Goal: Task Accomplishment & Management: Complete application form

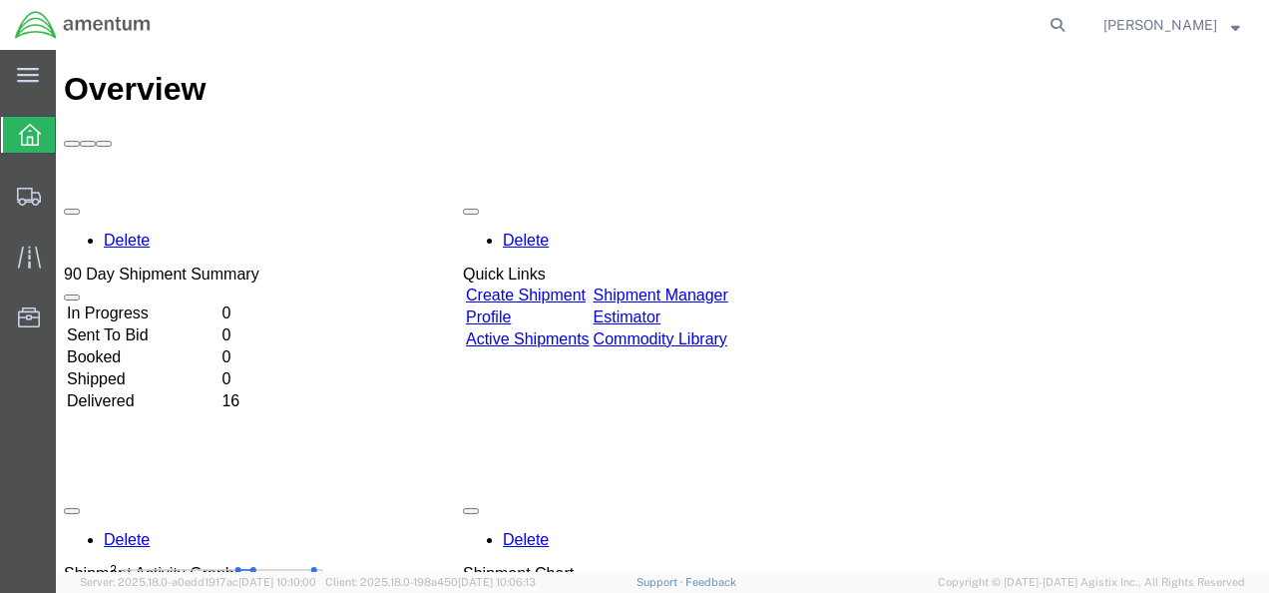
click at [585, 286] on link "Create Shipment" at bounding box center [526, 294] width 120 height 17
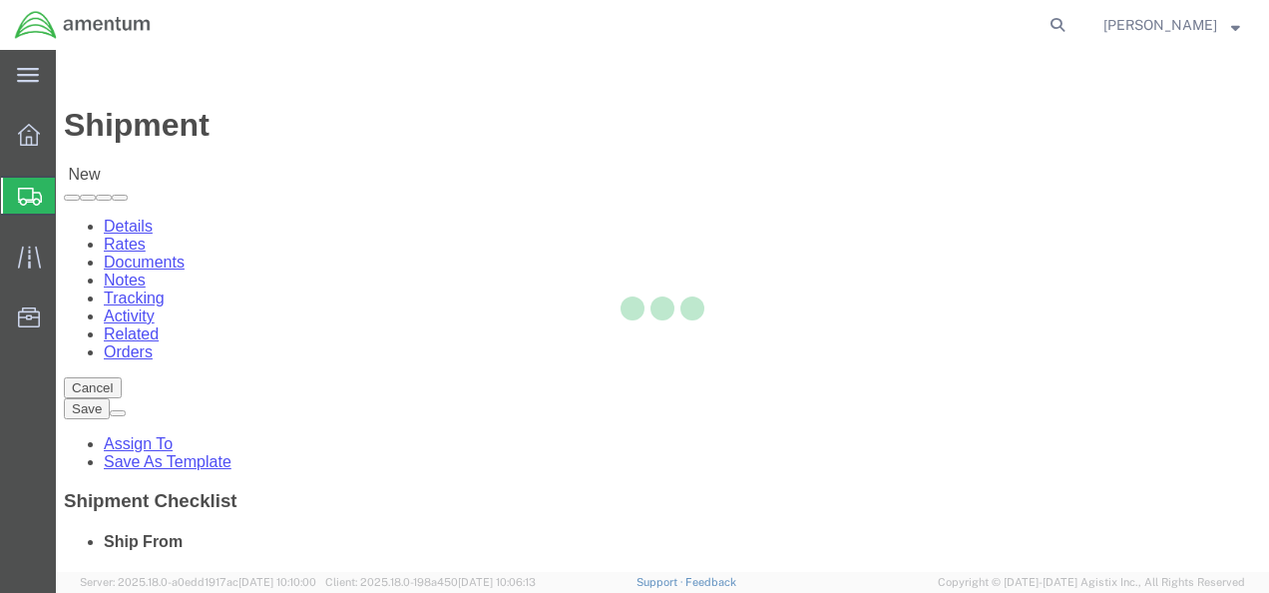
select select
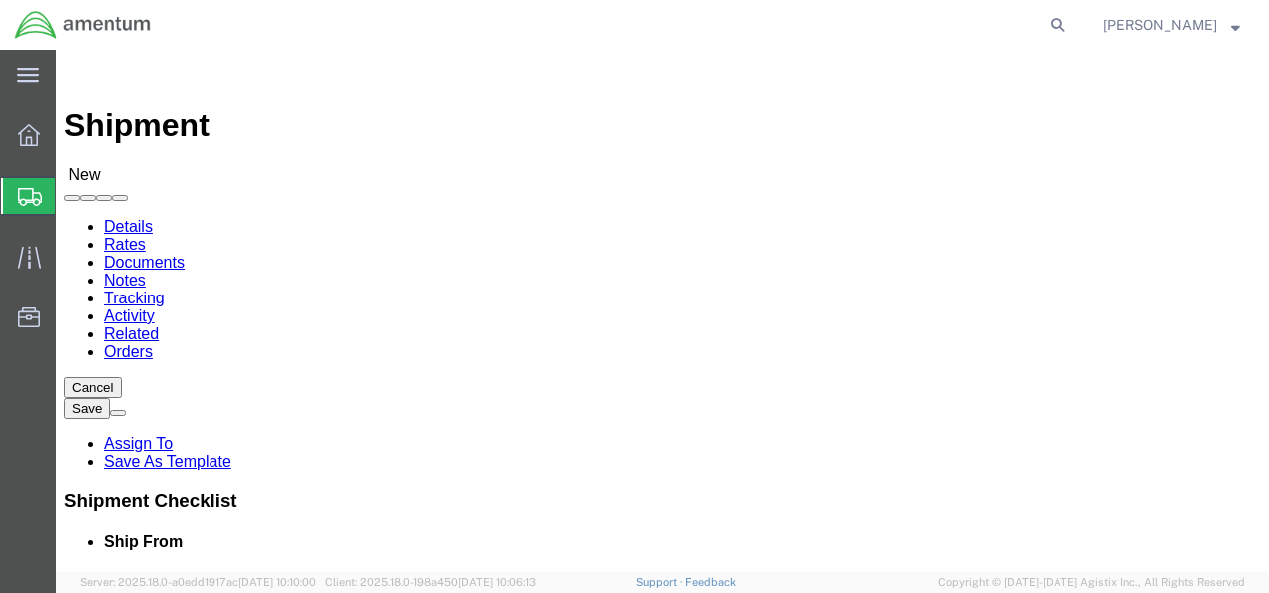
click input "text"
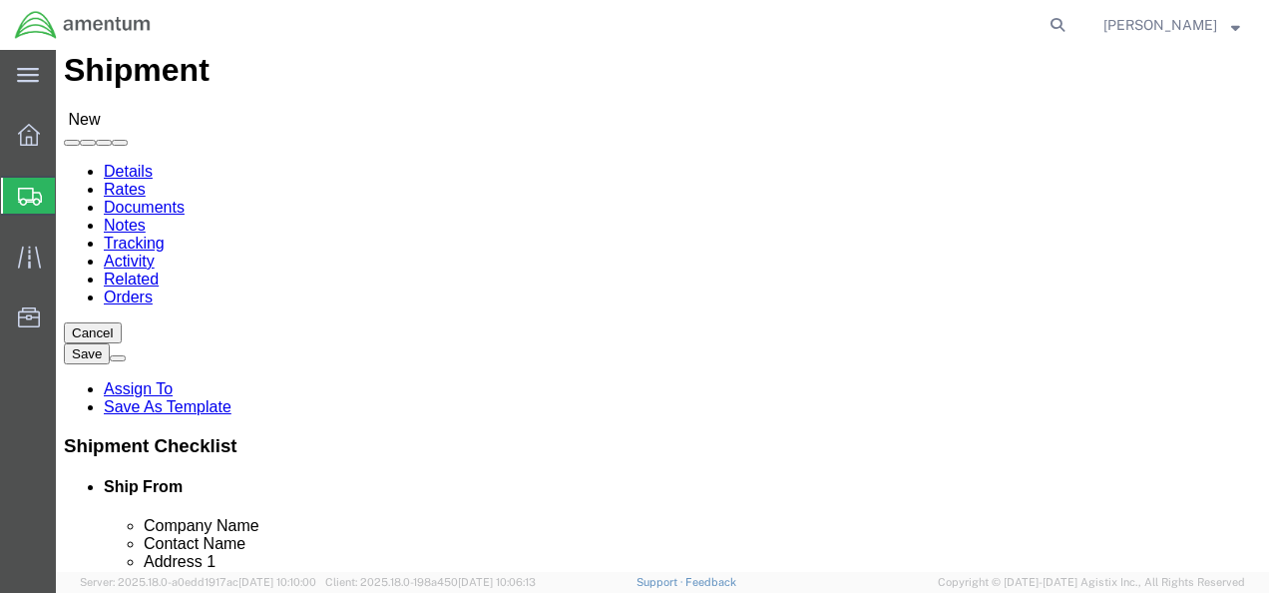
scroll to position [93, 0]
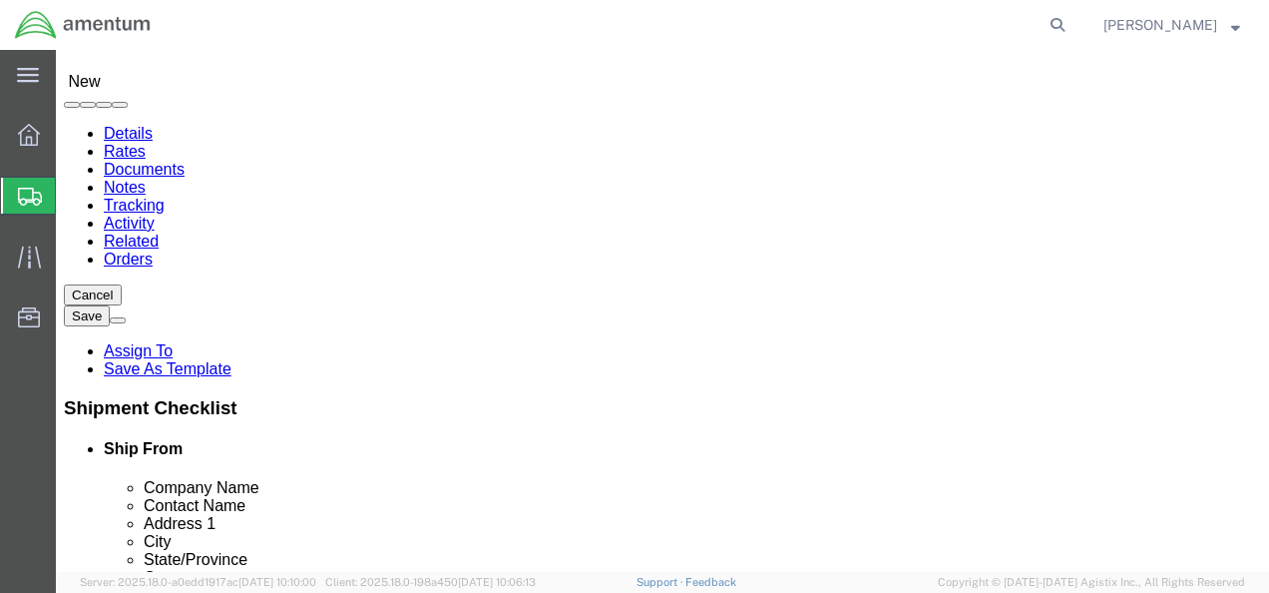
click input "text"
type input "Amentum"
click div "Company Alias"
click input "text"
type input "[PERSON_NAME]"
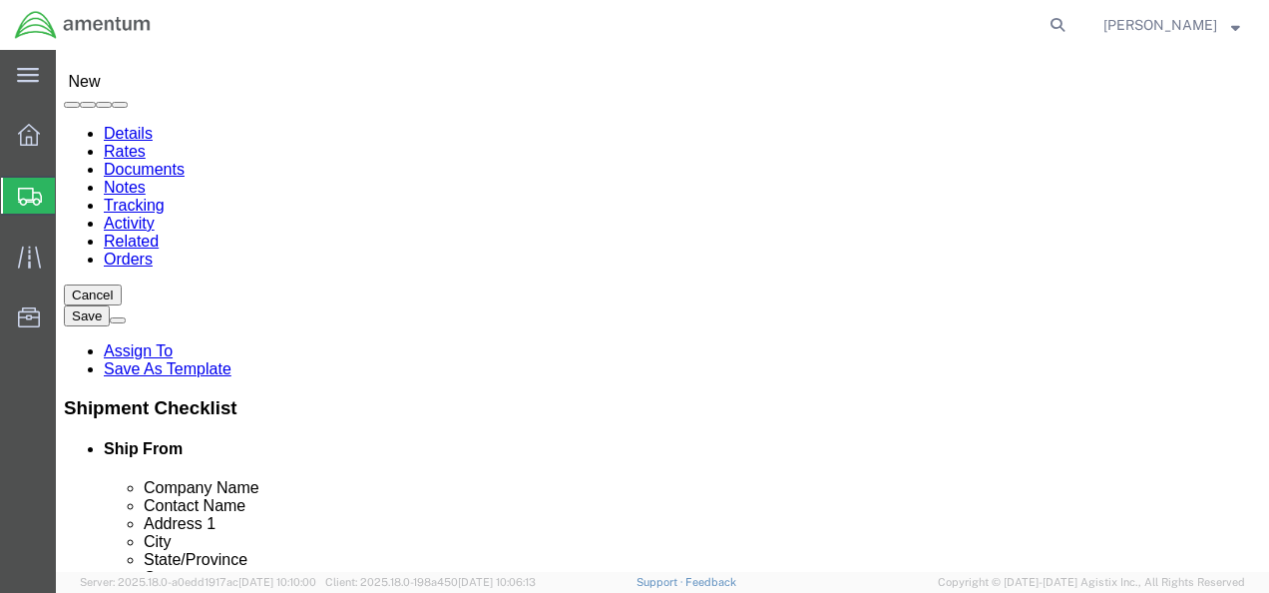
click input "text"
type input "1"
type input "[STREET_ADDRESS][PERSON_NAME]"
click input "text"
select select
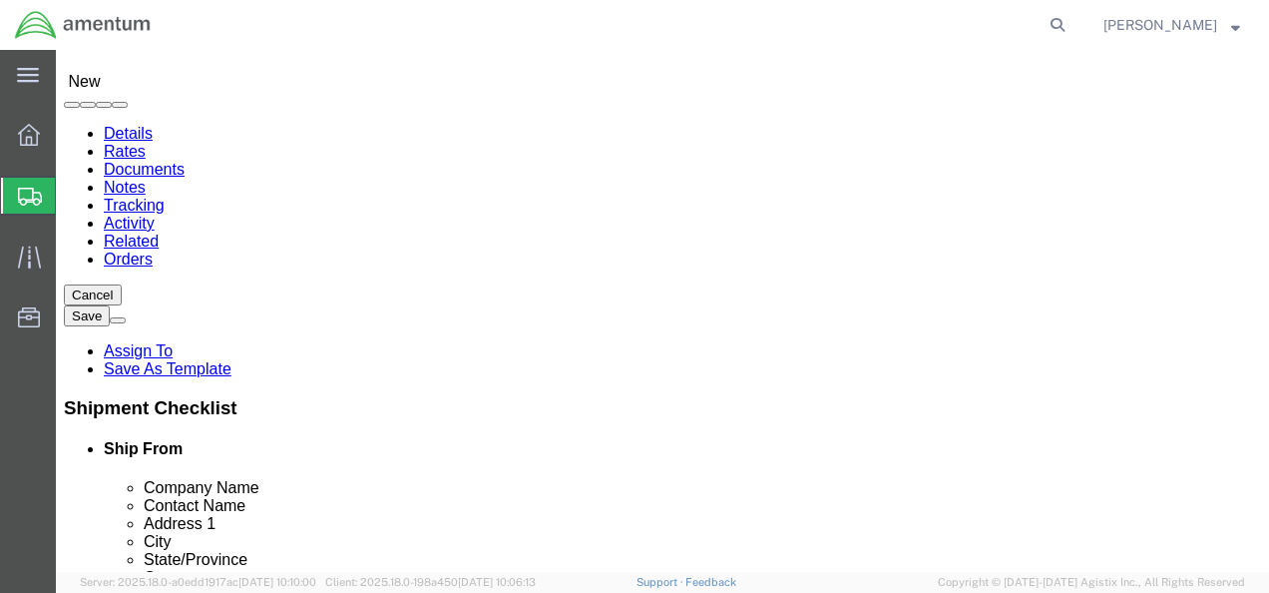
type input "Fort Drum"
click div "Ship From Location Location My Profile Location [PHONE_NUMBER] [PHONE_NUMBER] […"
select select
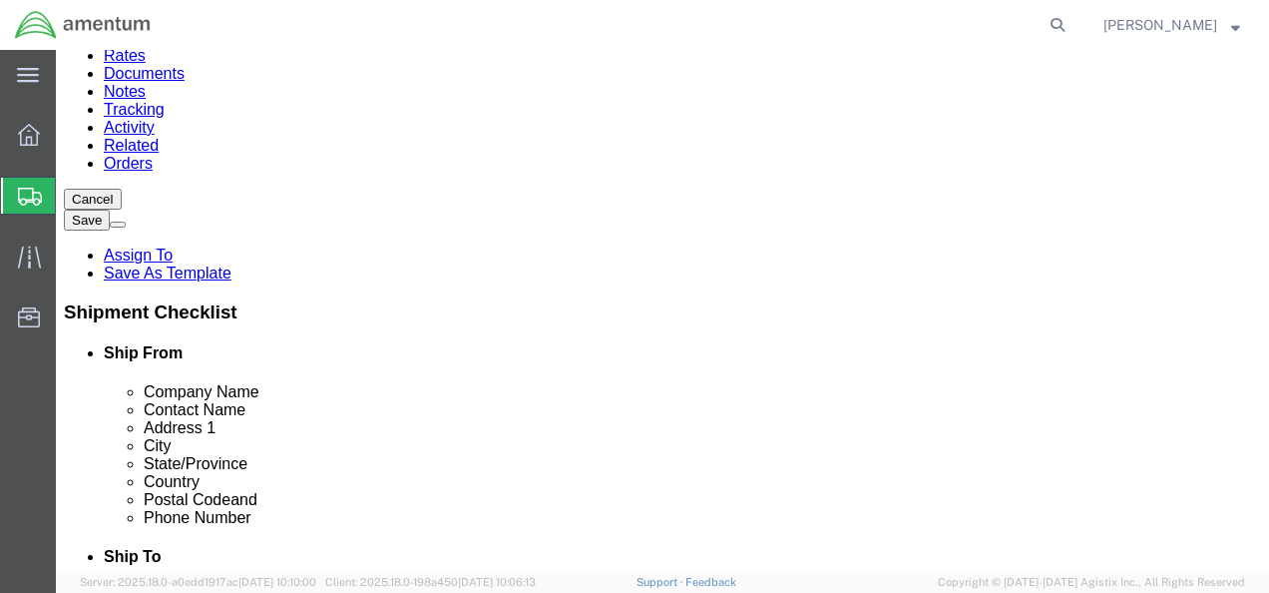
scroll to position [196, 0]
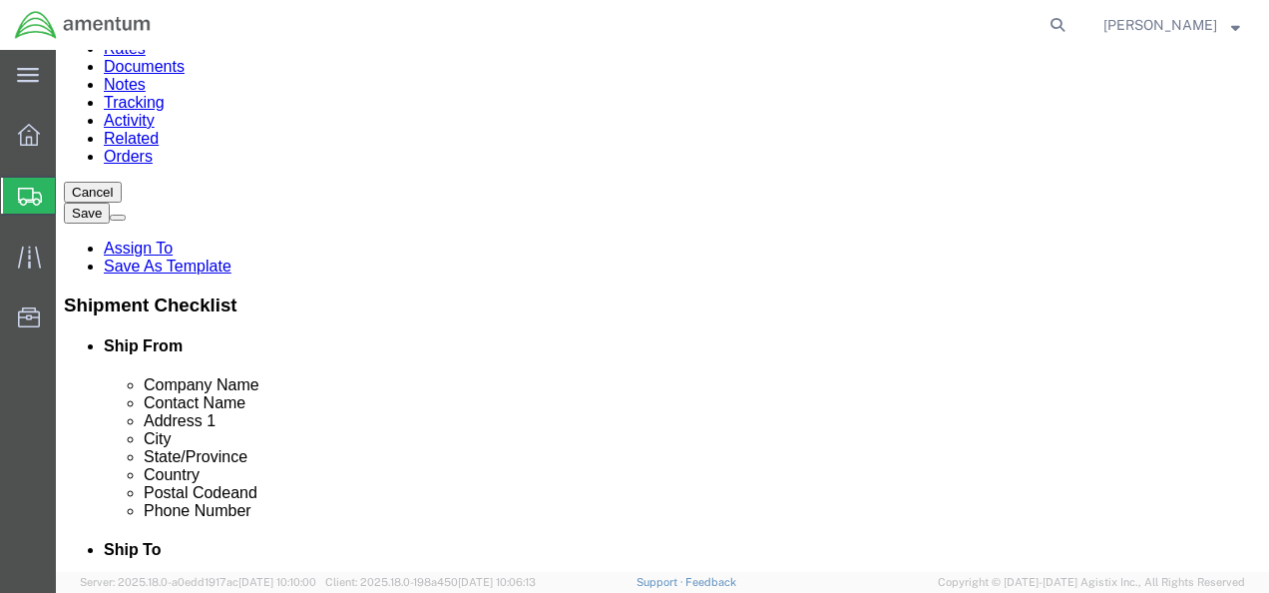
type input "new"
select select
select select "NY"
click input "text"
type input "13602"
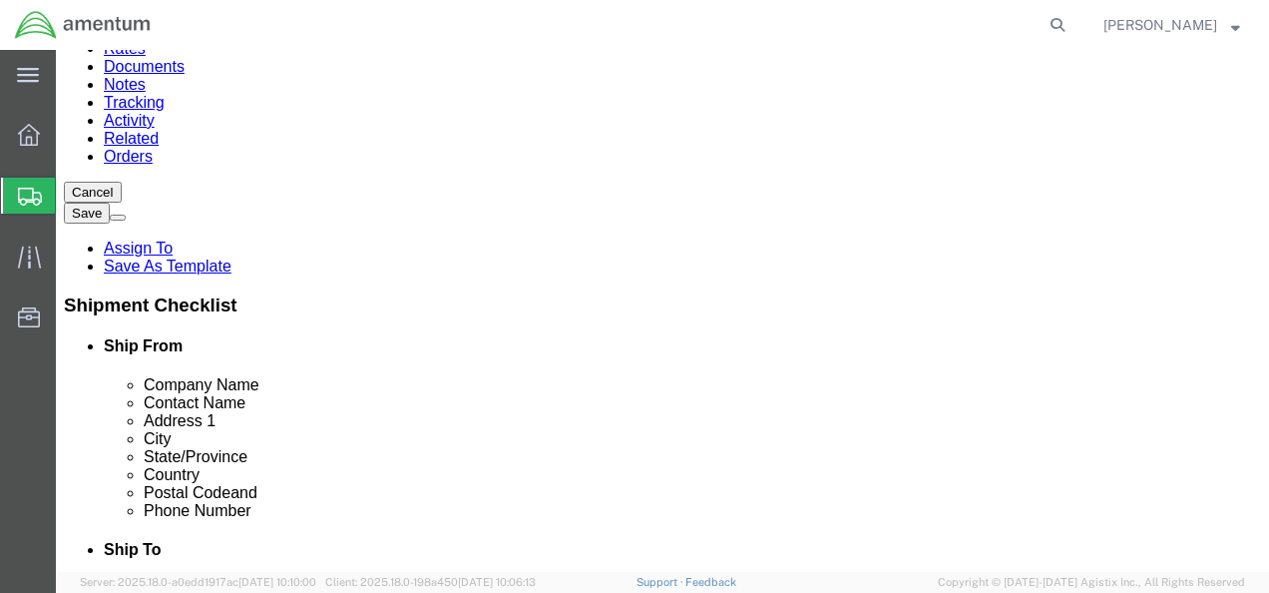
click input "text"
select select
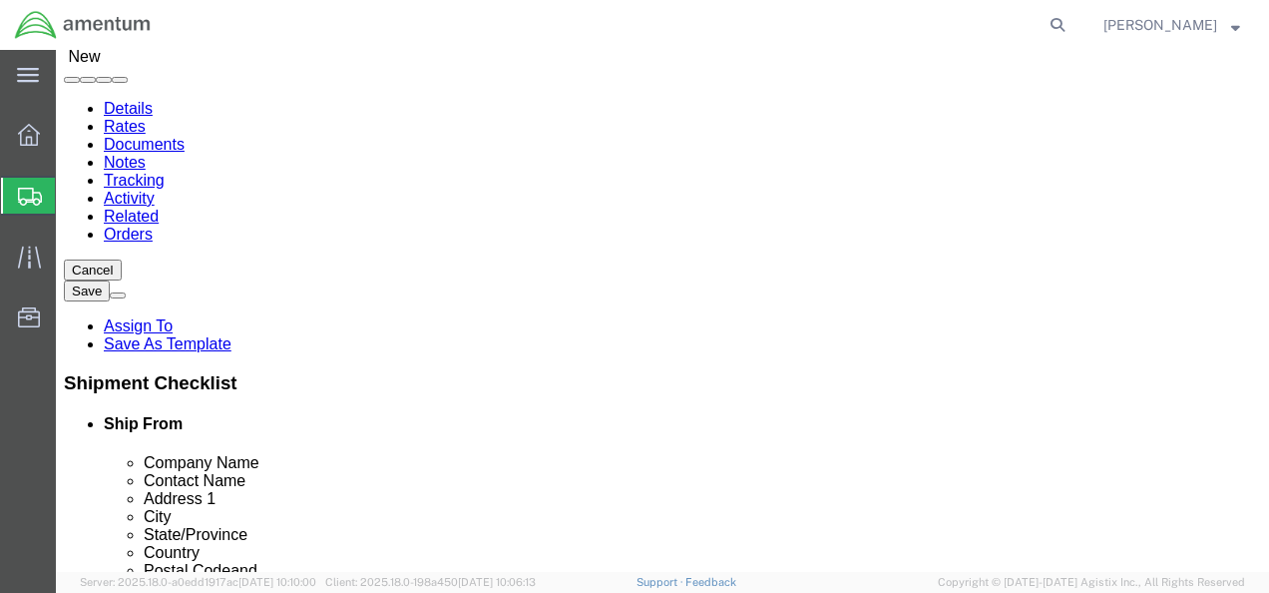
scroll to position [122, 0]
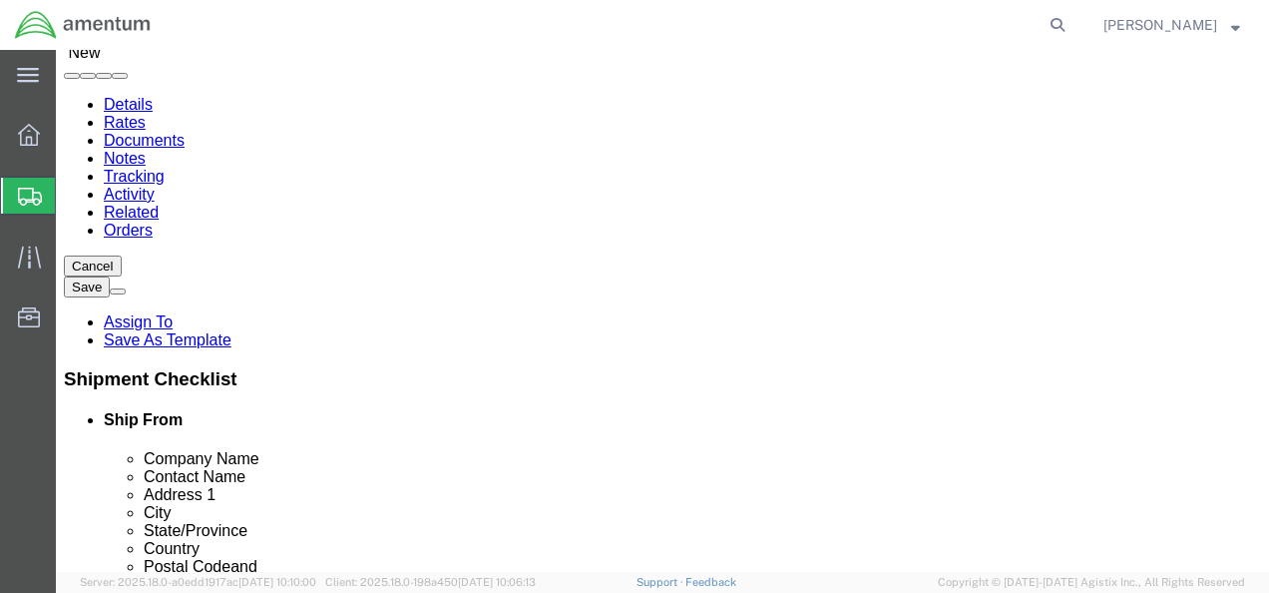
type input "[PHONE_NUMBER]"
click input "text"
type input "TSI Incorporated"
click input "text"
click input "Calibration Dept."
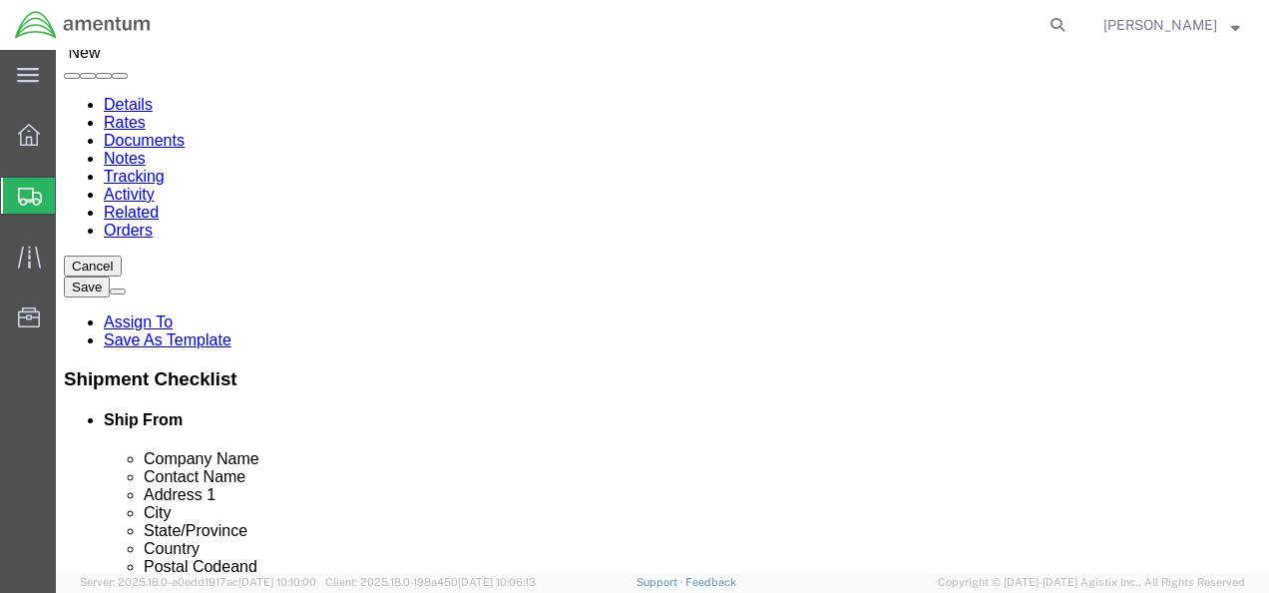
type input "Calibration Dept."
click input "text"
type input "[STREET_ADDRESS]"
click input "text"
select select
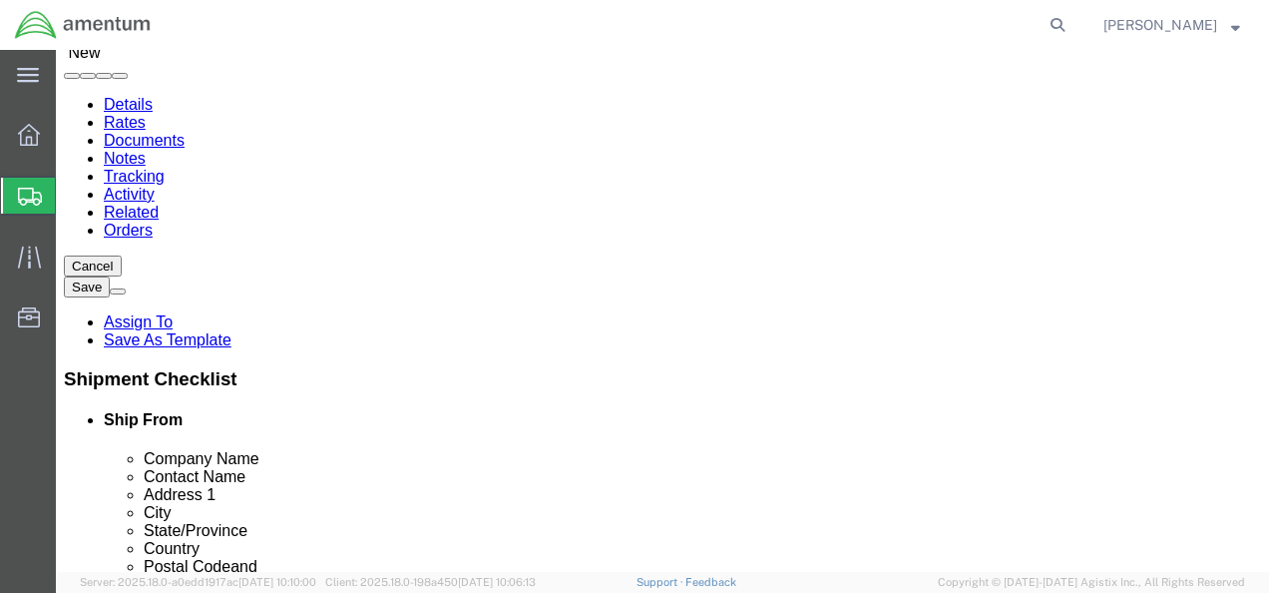
type input "[GEOGRAPHIC_DATA]"
select select
select select "ME"
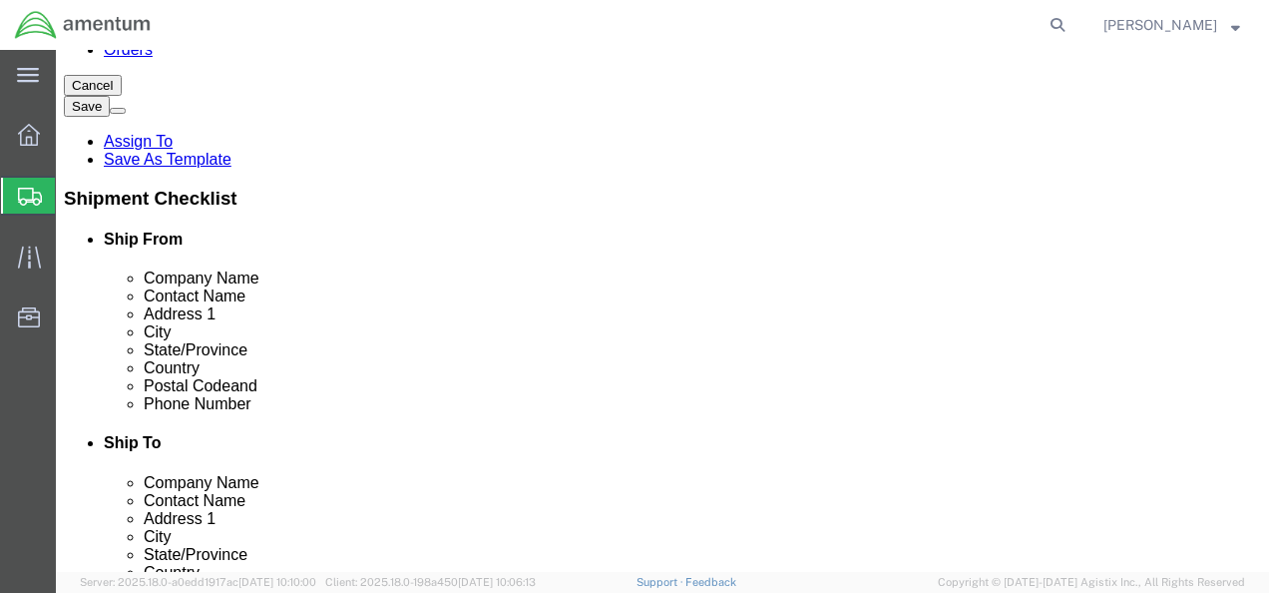
scroll to position [559, 0]
drag, startPoint x: 903, startPoint y: 399, endPoint x: 962, endPoint y: 588, distance: 197.6
select select
select select "MN"
click input "Postal Code"
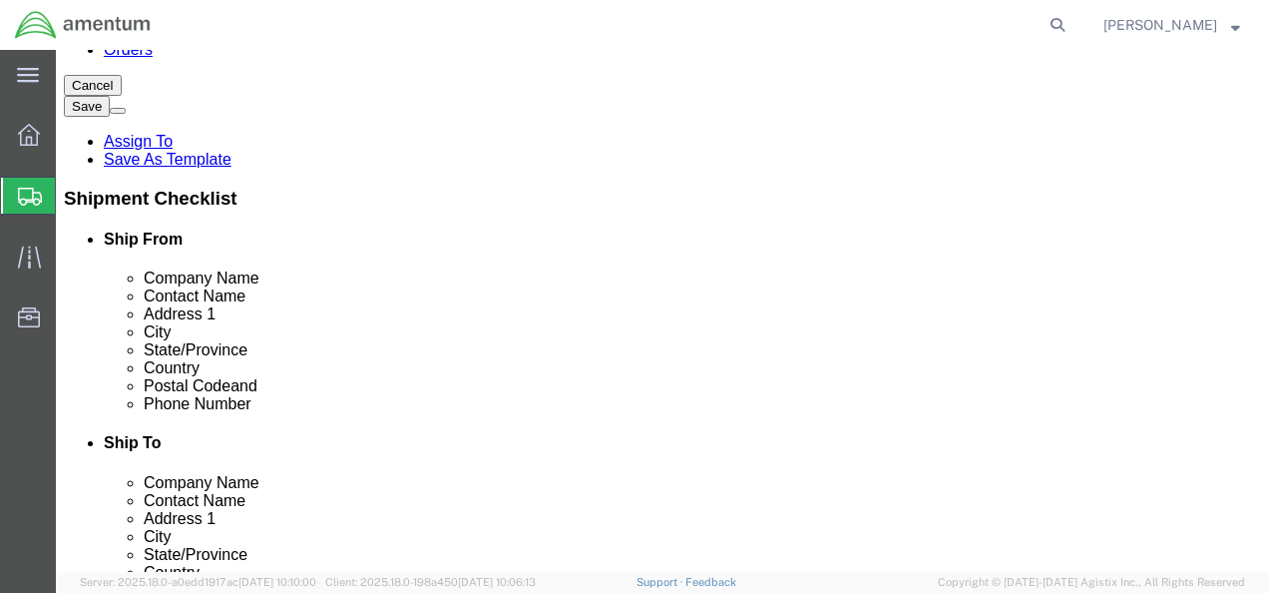
type input "55126"
click input "text"
select select
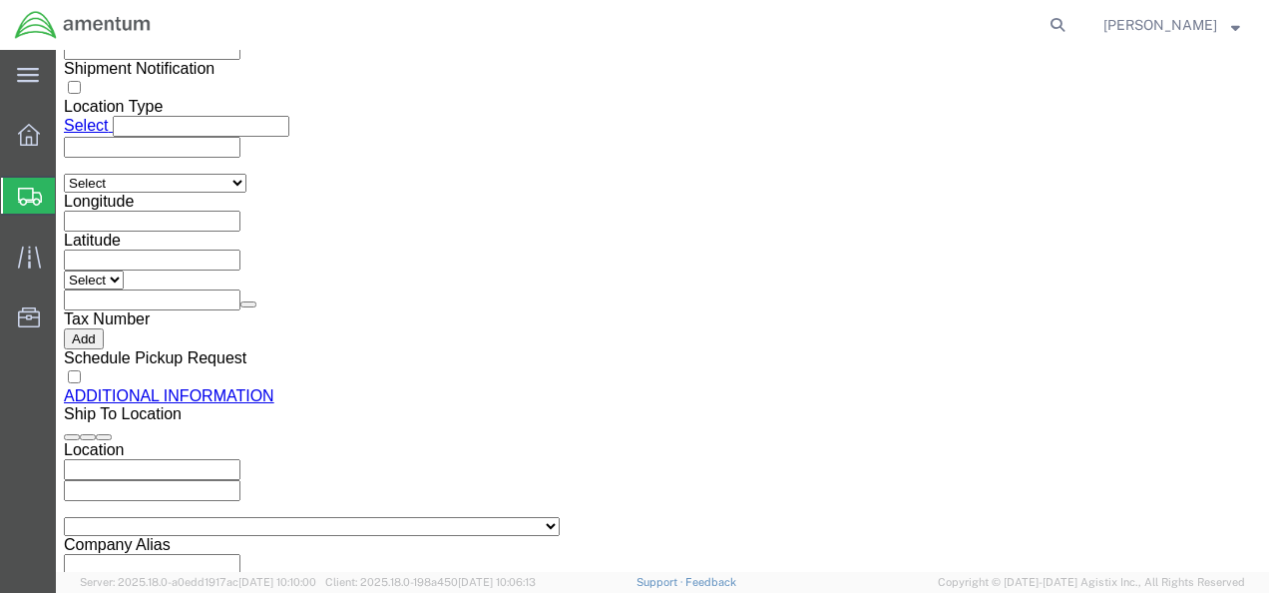
scroll to position [1836, 0]
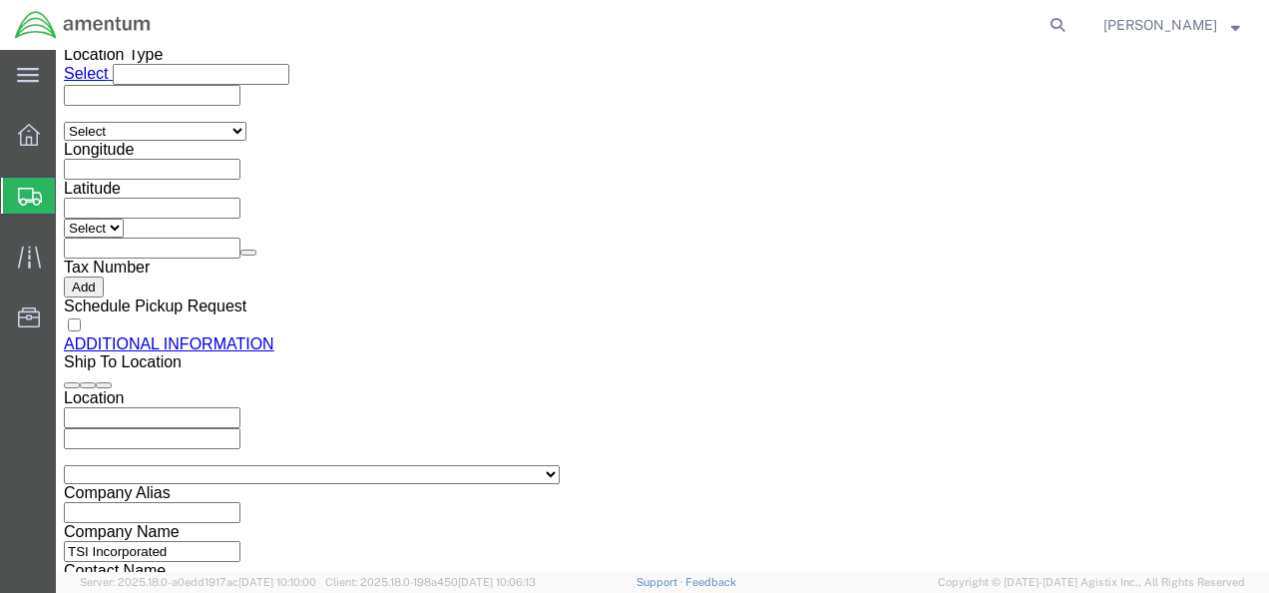
type input "[PHONE_NUMBER]"
click button "Continue"
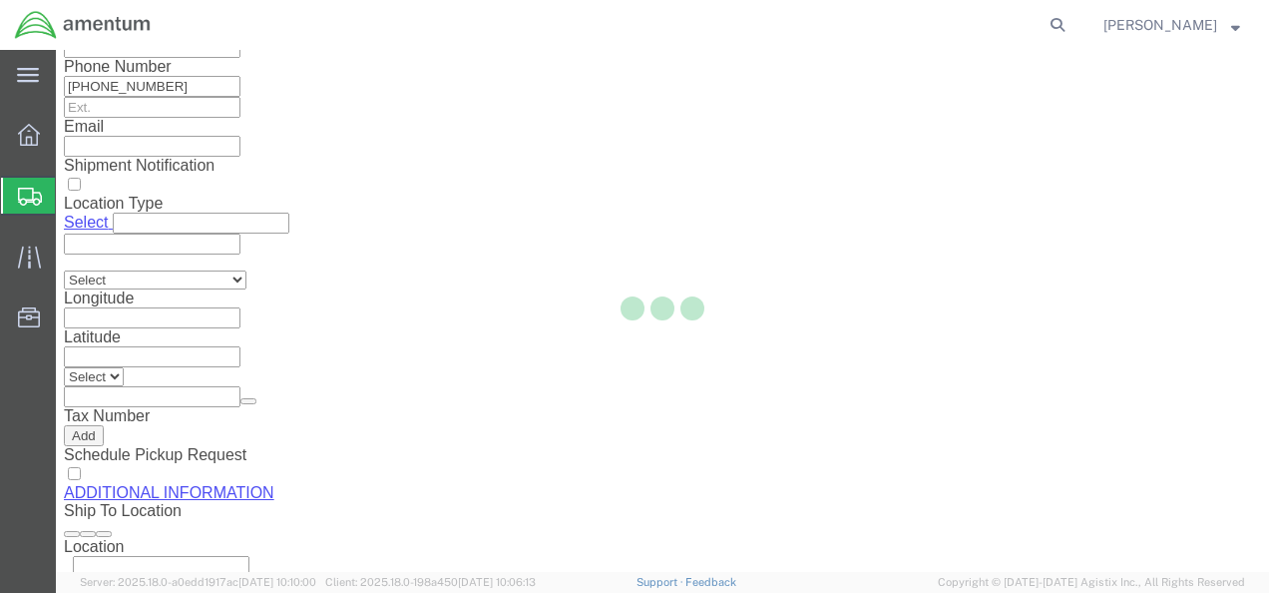
scroll to position [148, 0]
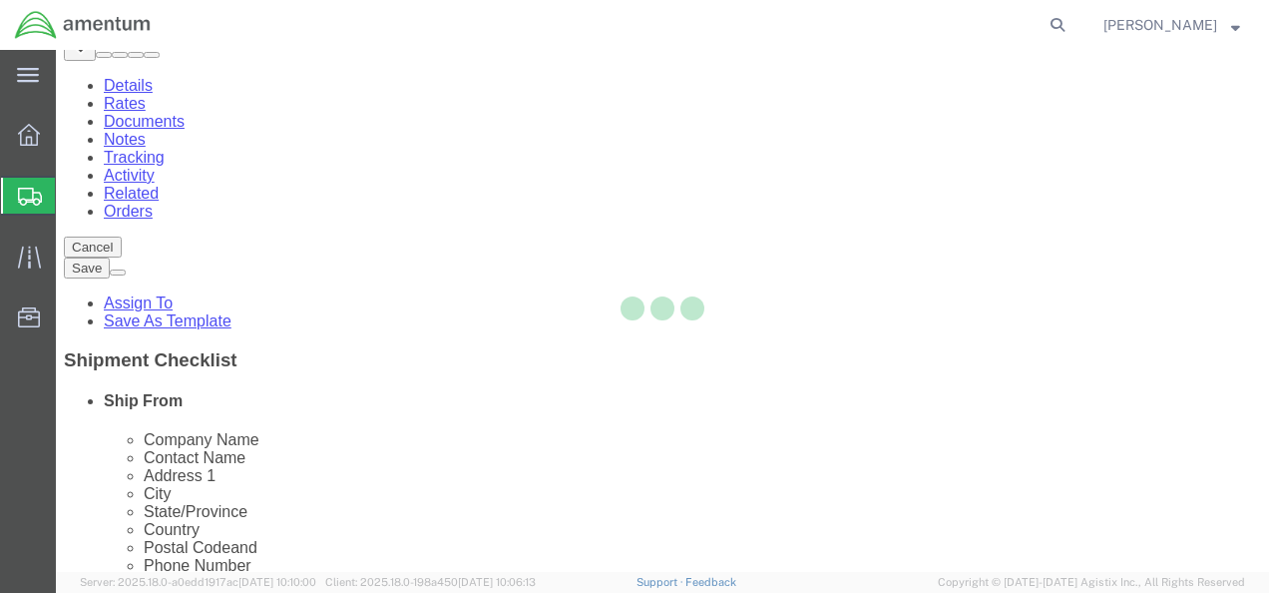
select select "CBOX"
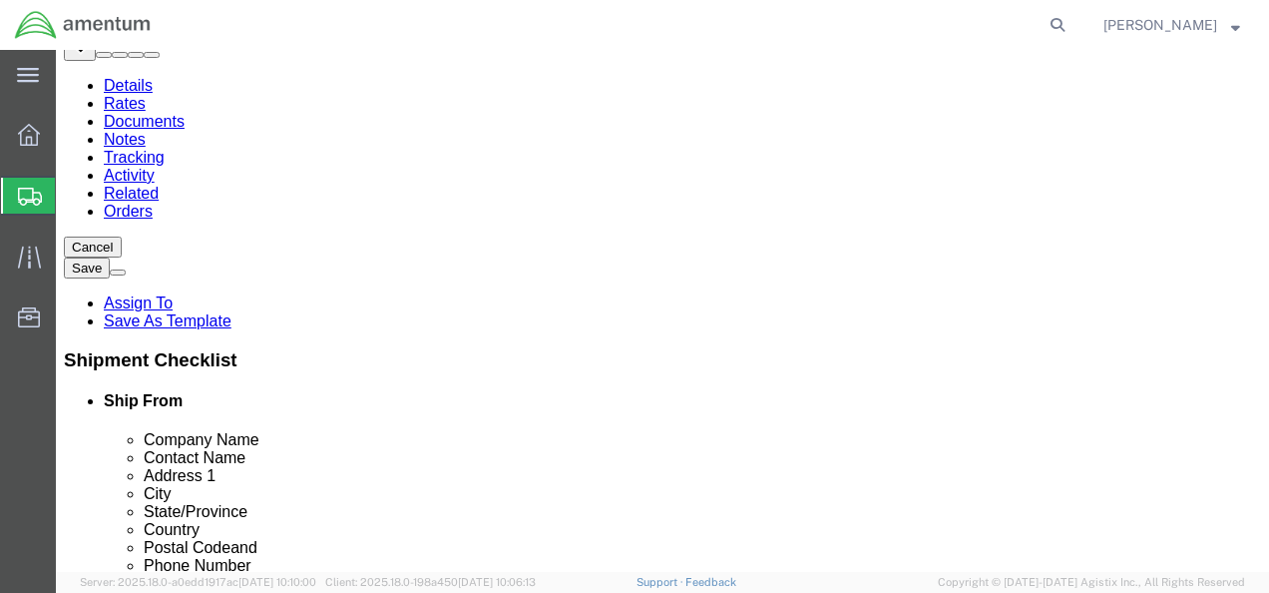
click input "text"
type input "22"
click input "text"
type input "12"
click input "text"
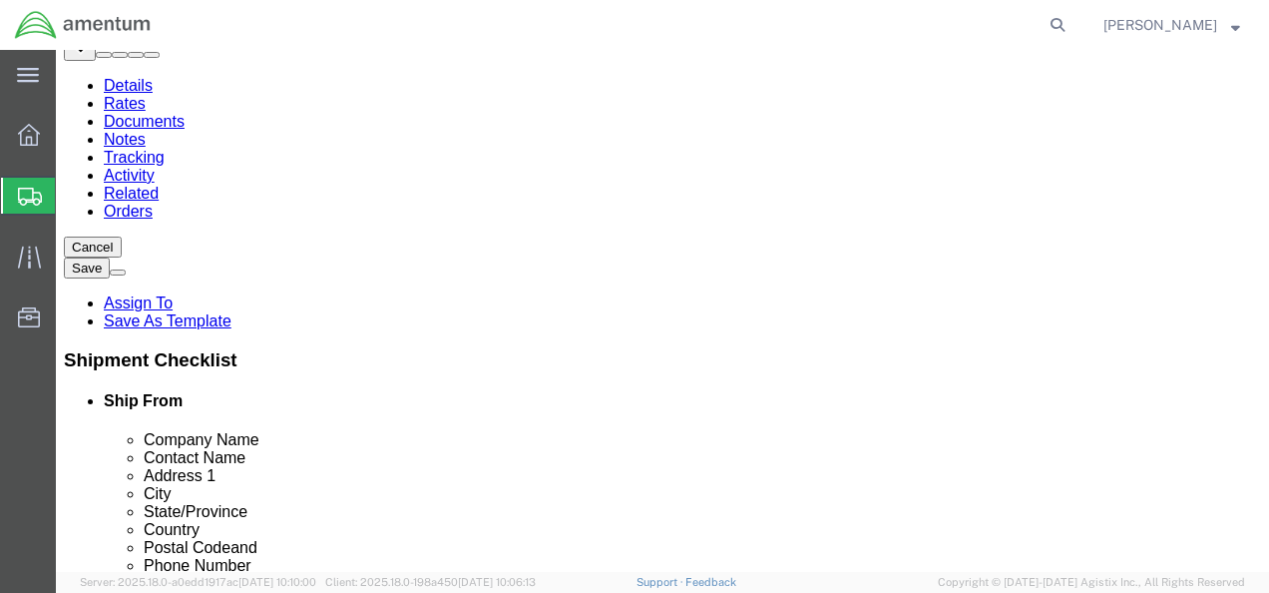
type input "16"
click input "0.00"
type input "22.00"
click link "Add Content"
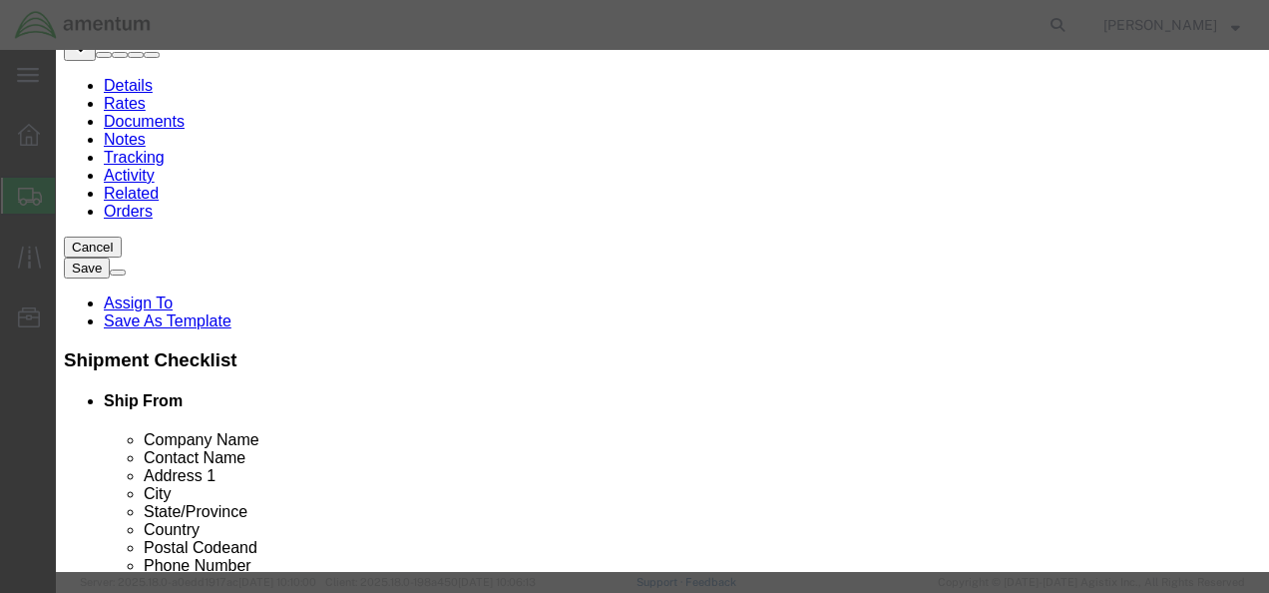
click input "text"
type input "Mask Leak Detector"
click div
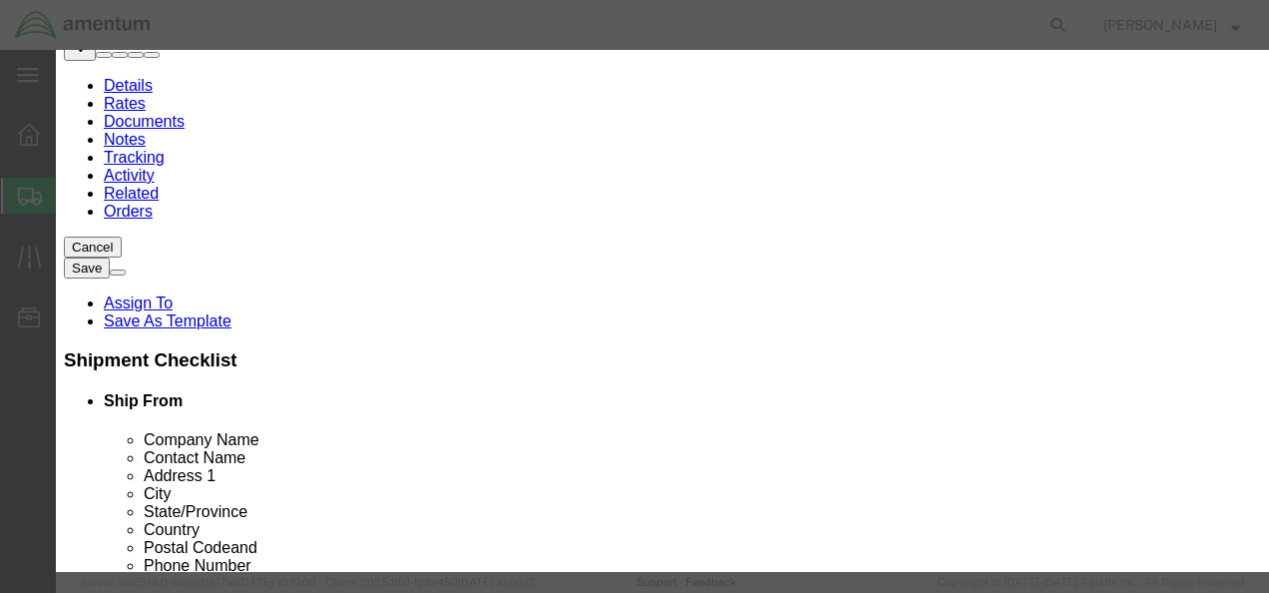
click div
click div "Product Name Mask Leak Detector Pieces 0 Select Bag Barrels 100Board Feet Bottl…"
type input "1"
click div "Commodity library Product Name Mask Leak Detector Pieces 1 Select Bag Barrels 1…"
click input "text"
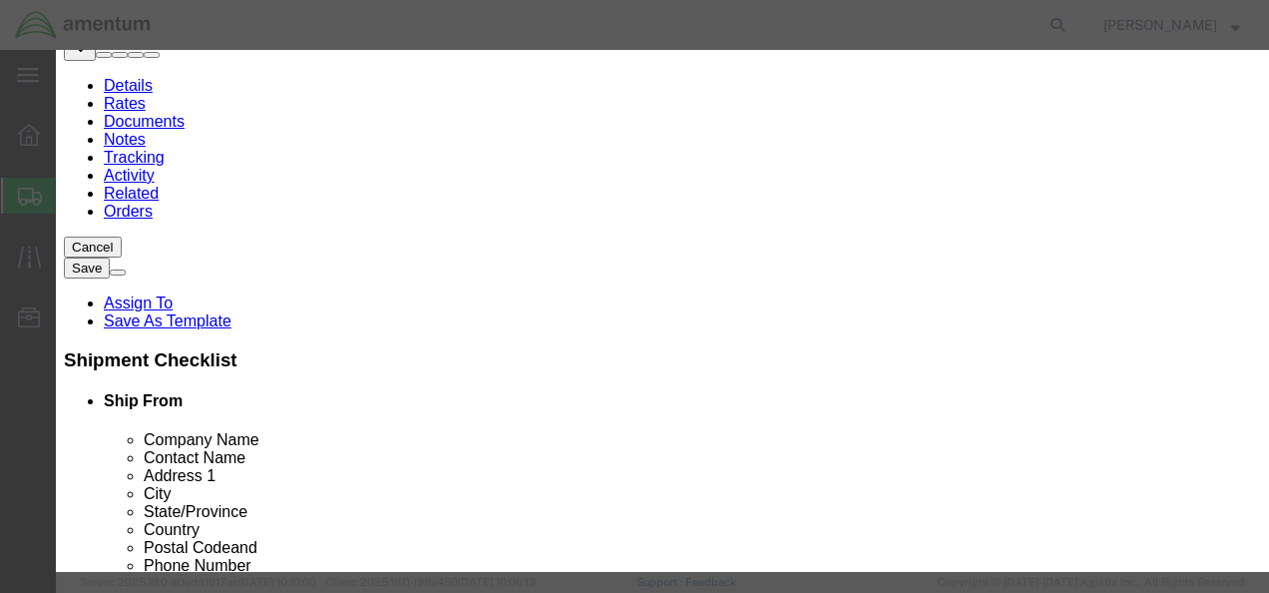
type input "500.00"
click button "Save & Close"
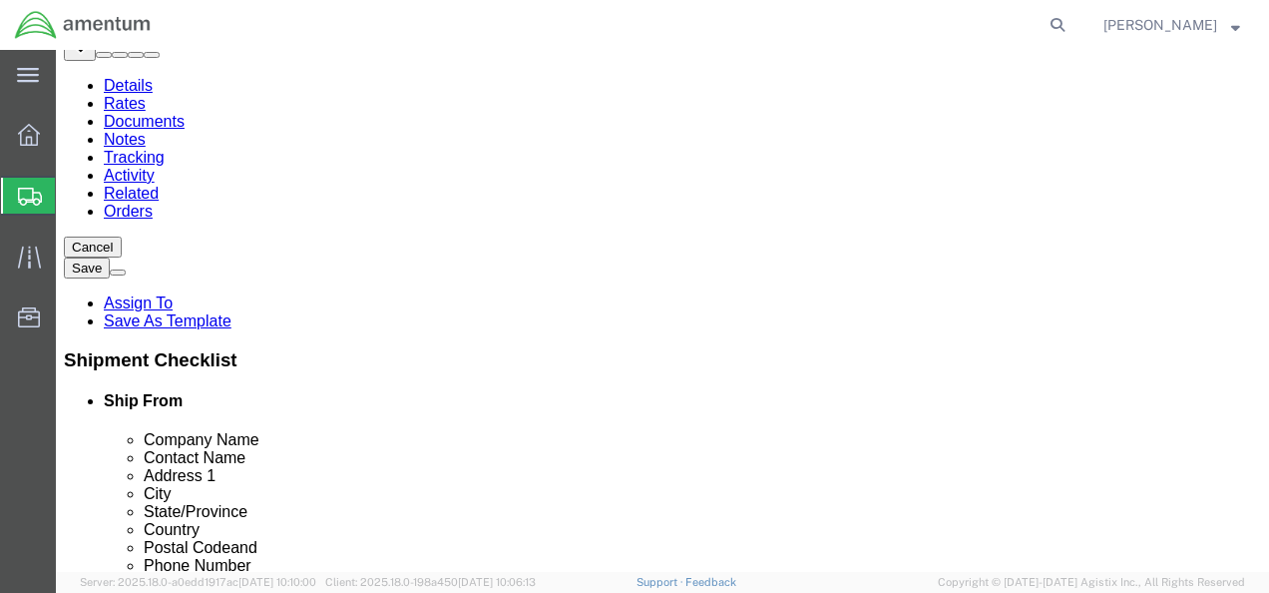
click icon
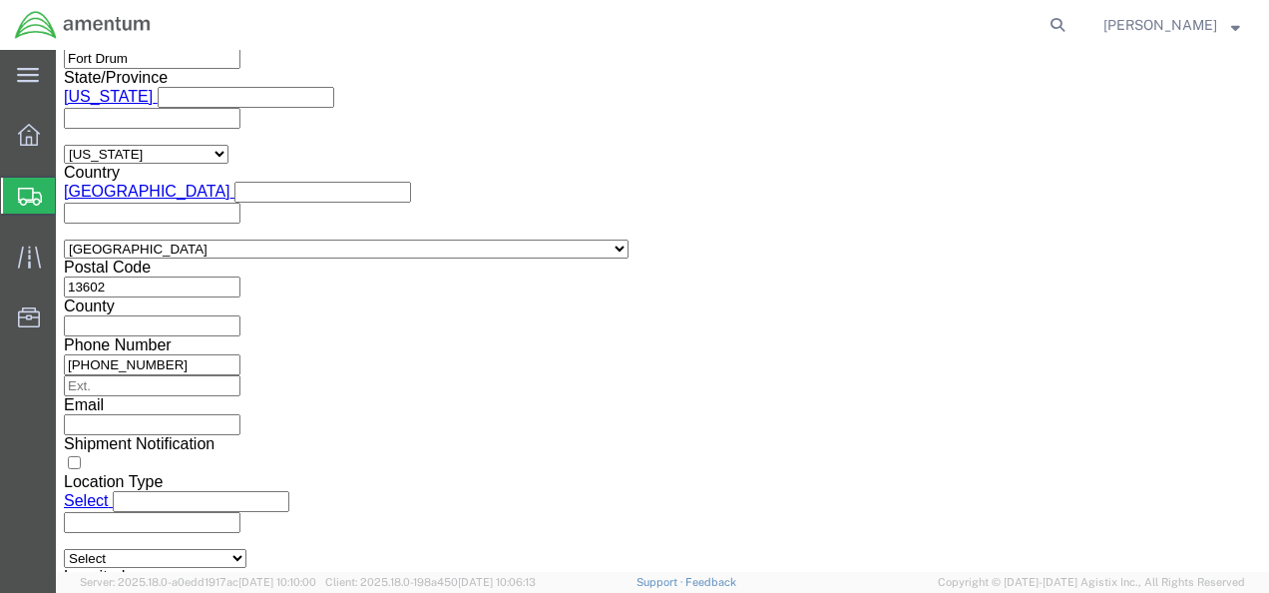
scroll to position [1456, 0]
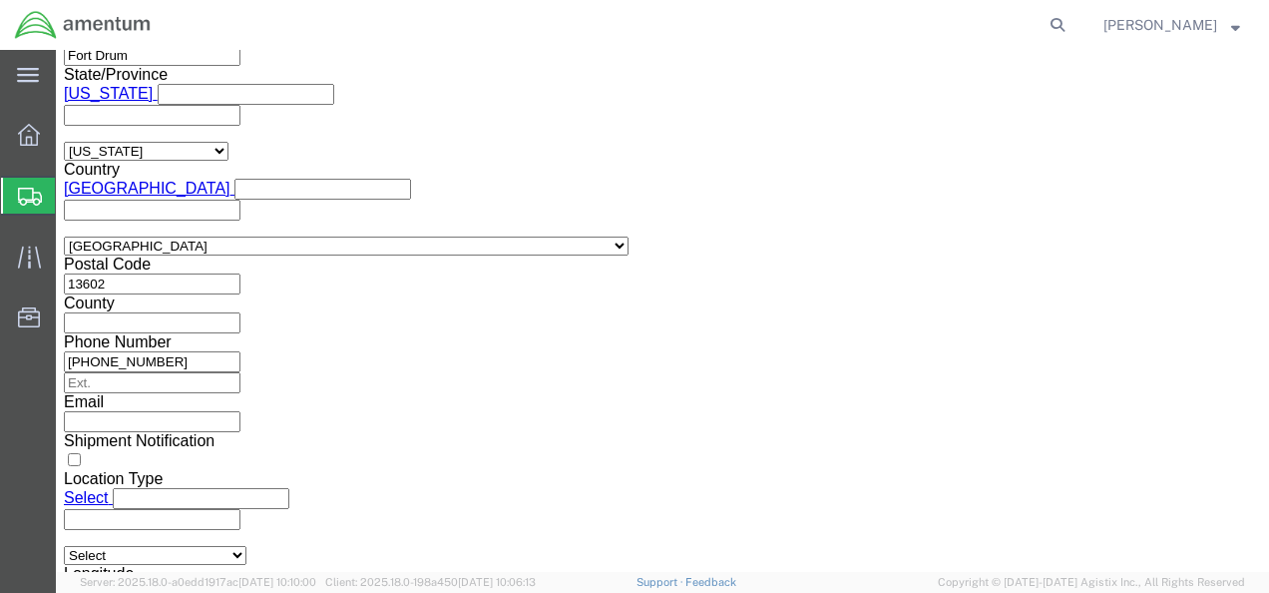
click input "text"
type input "56731241"
click select "Select Account Type Activity ID Airline Appointment Number ASN Batch Request # …"
select select "CUSTREF"
click select "Select Account Type Activity ID Airline Appointment Number ASN Batch Request # …"
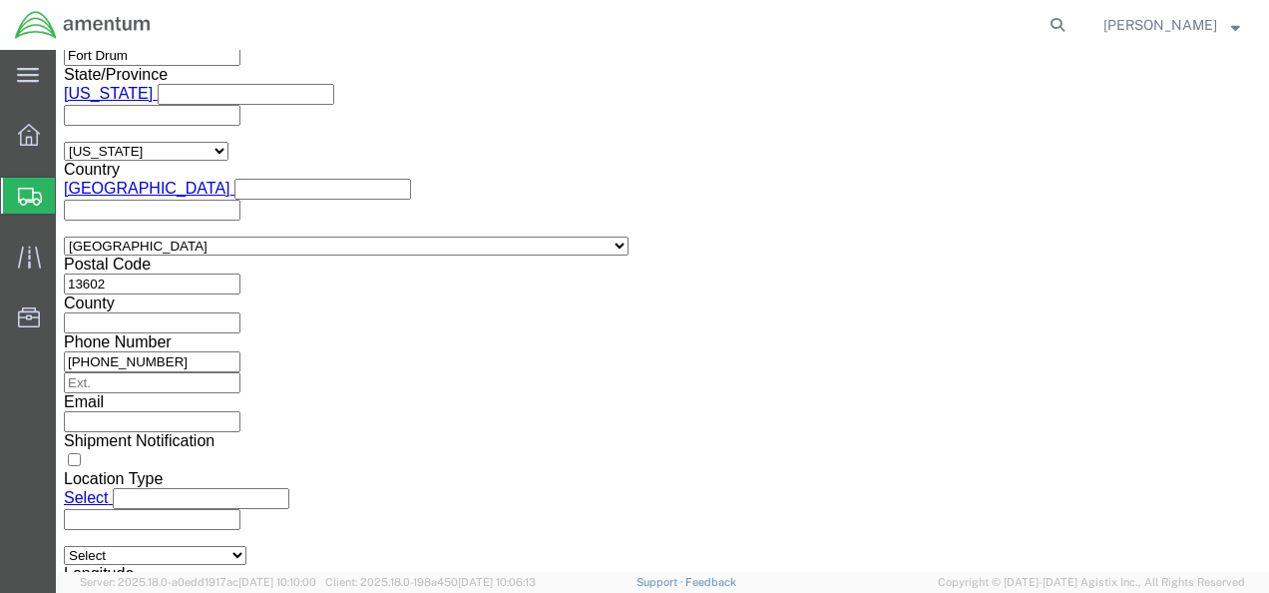
click input "text"
type input "1511AB.089"
click select "Select Account Type Activity ID Airline Appointment Number ASN Batch Request # …"
select select "PROJNUM"
click select "Select Account Type Activity ID Airline Appointment Number ASN Batch Request # …"
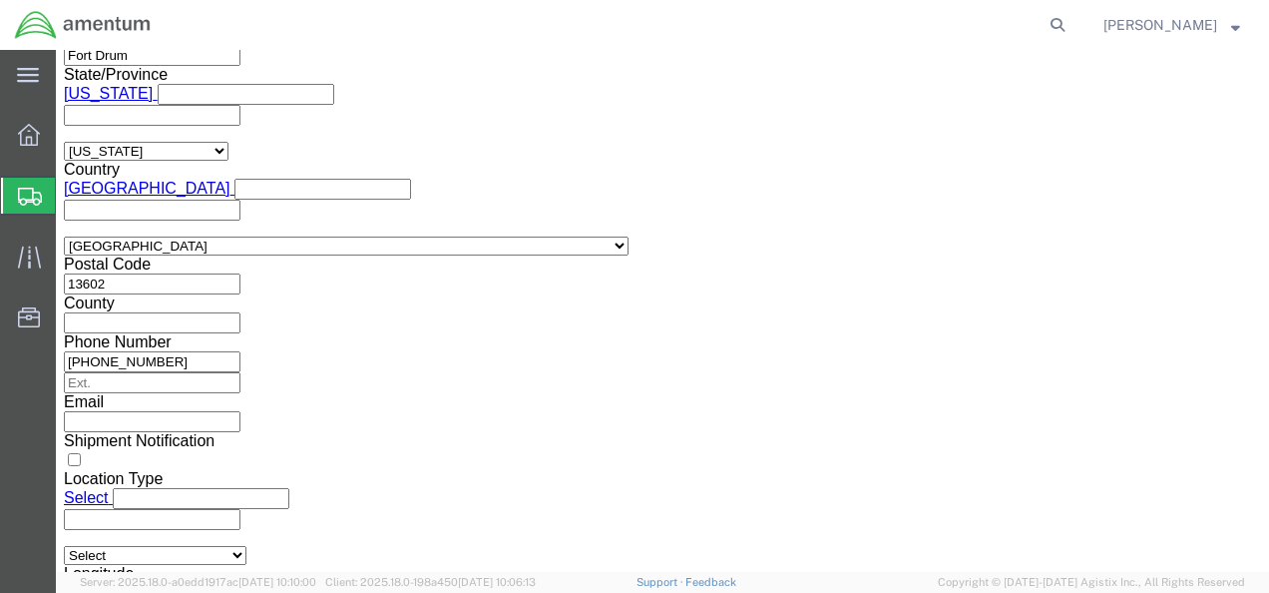
click input "text"
type input "4998.R.1511.AB.AX.00.FDRM.00"
click button "Rate Shipment"
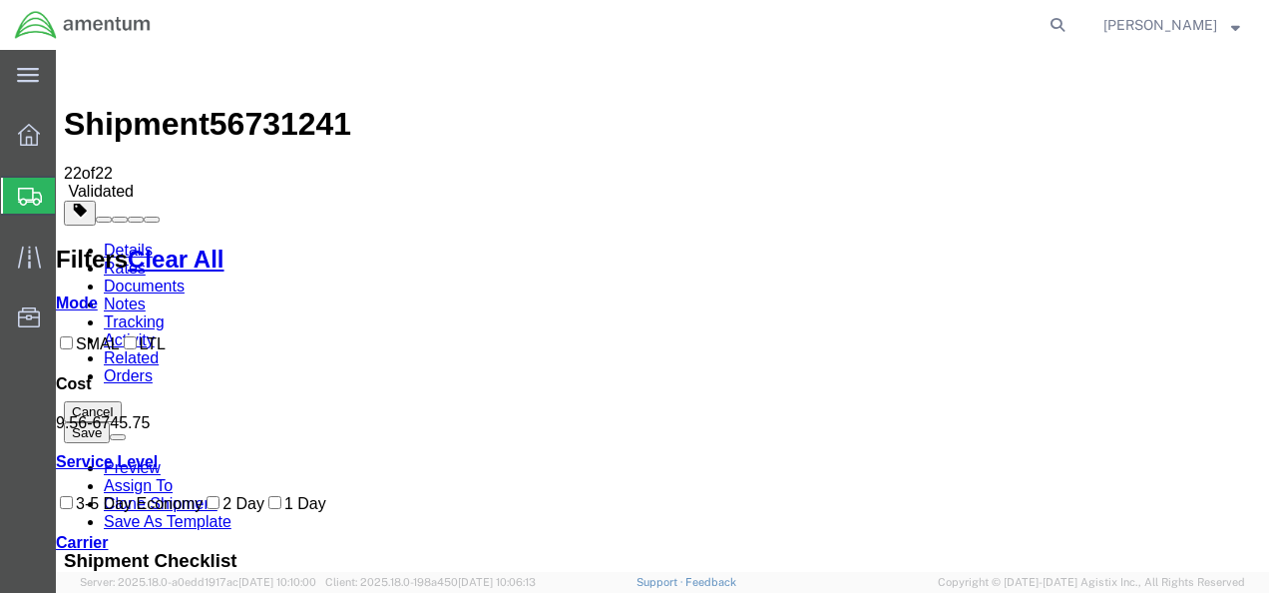
scroll to position [0, 0]
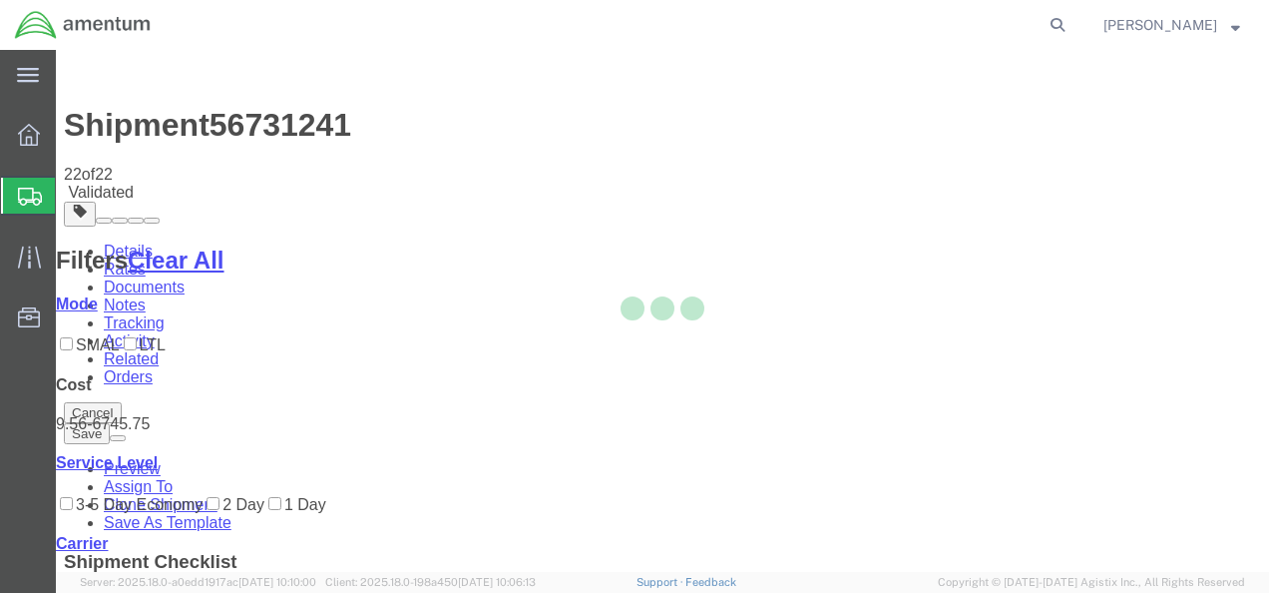
click at [806, 278] on div at bounding box center [662, 311] width 1213 height 522
